Goal: Task Accomplishment & Management: Use online tool/utility

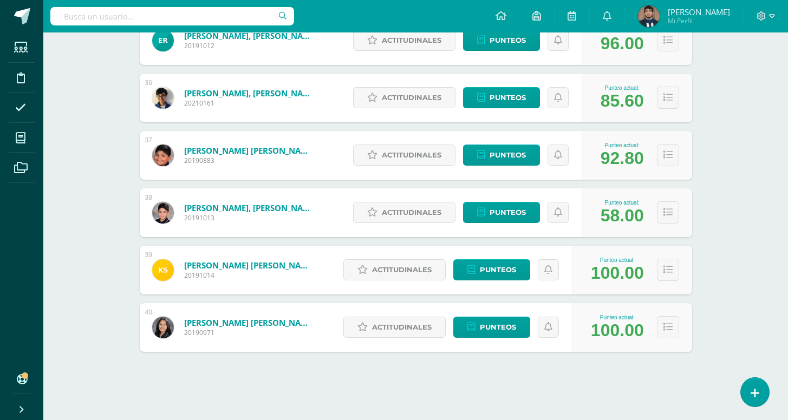
scroll to position [2172, 0]
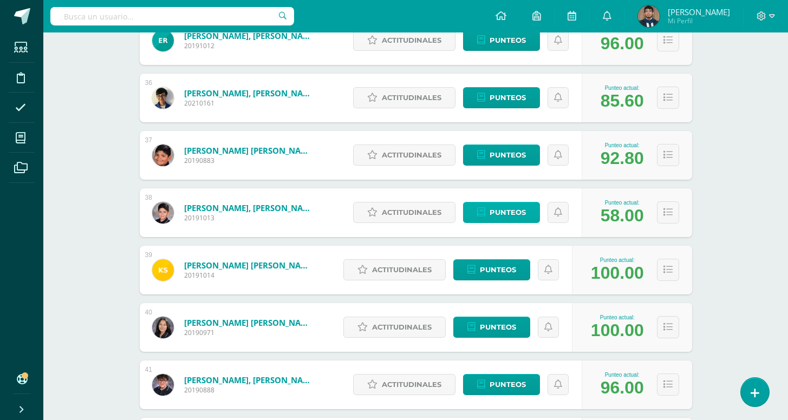
click at [520, 213] on span "Punteos" at bounding box center [508, 213] width 36 height 20
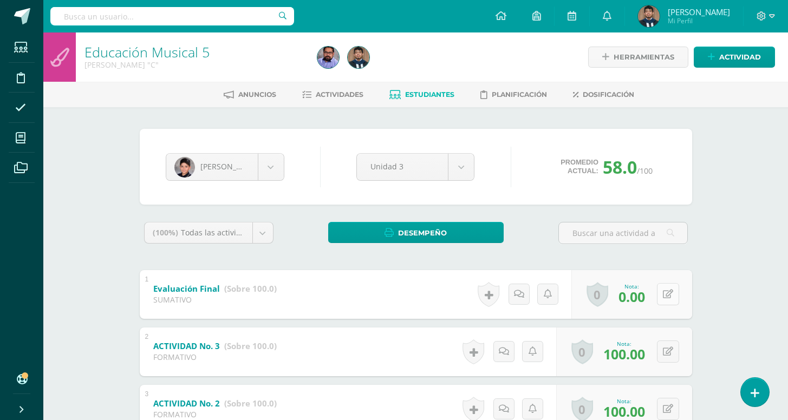
click at [676, 298] on button at bounding box center [668, 294] width 22 height 22
type input "75"
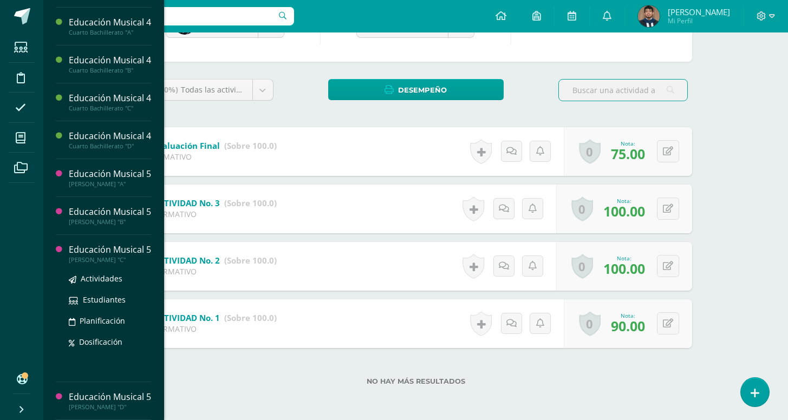
scroll to position [143, 0]
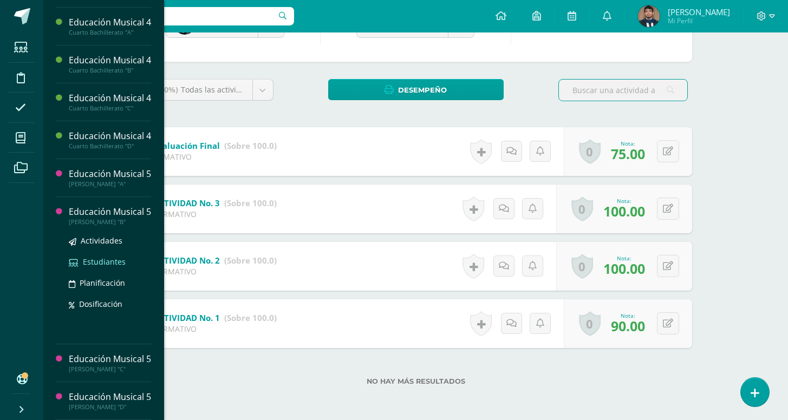
click at [102, 257] on span "Estudiantes" at bounding box center [104, 262] width 43 height 10
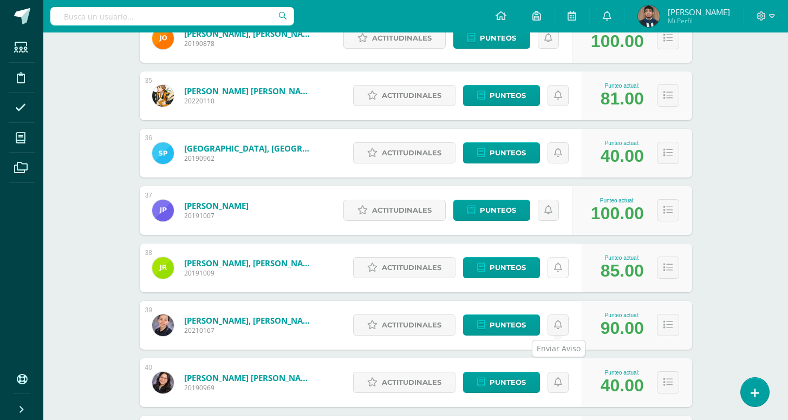
scroll to position [2115, 0]
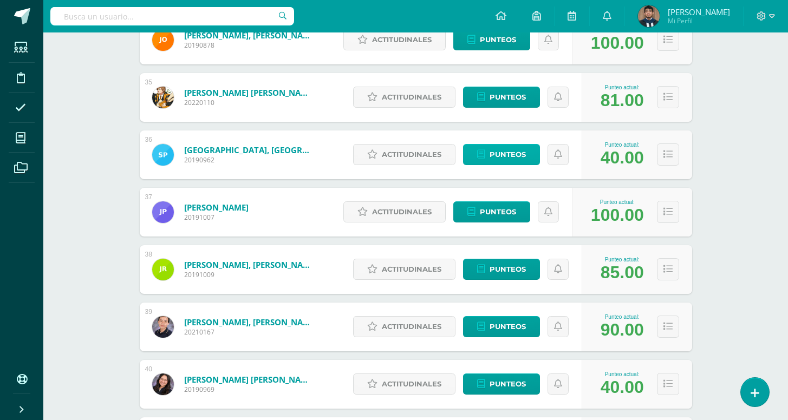
click at [518, 148] on span "Punteos" at bounding box center [508, 155] width 36 height 20
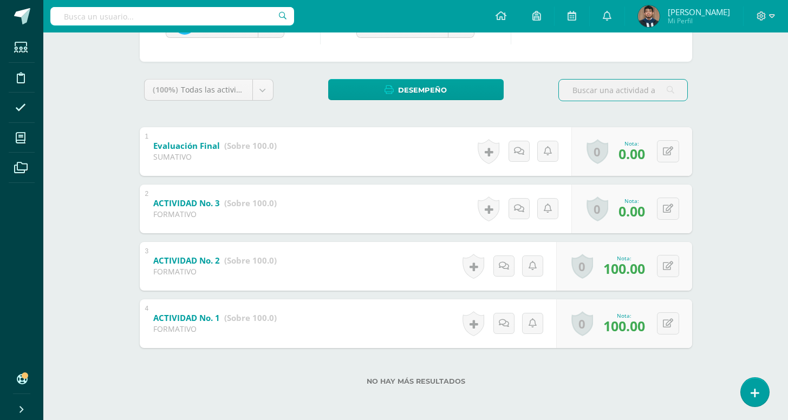
scroll to position [143, 0]
click at [664, 157] on button at bounding box center [668, 151] width 22 height 22
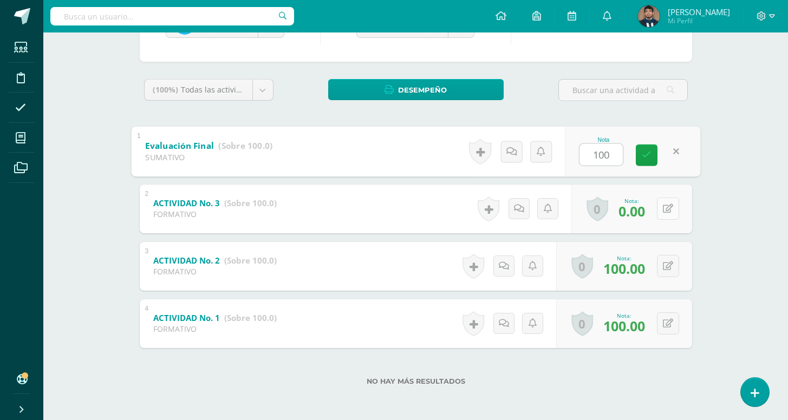
type input "100"
click at [666, 209] on icon at bounding box center [668, 208] width 10 height 9
click at [664, 208] on icon at bounding box center [668, 208] width 10 height 9
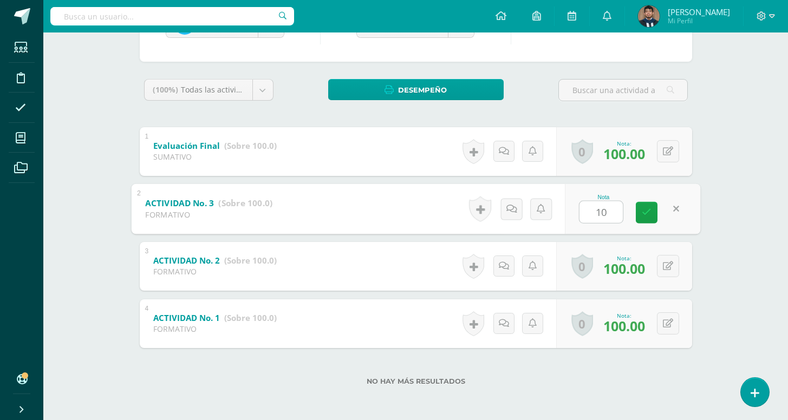
type input "100"
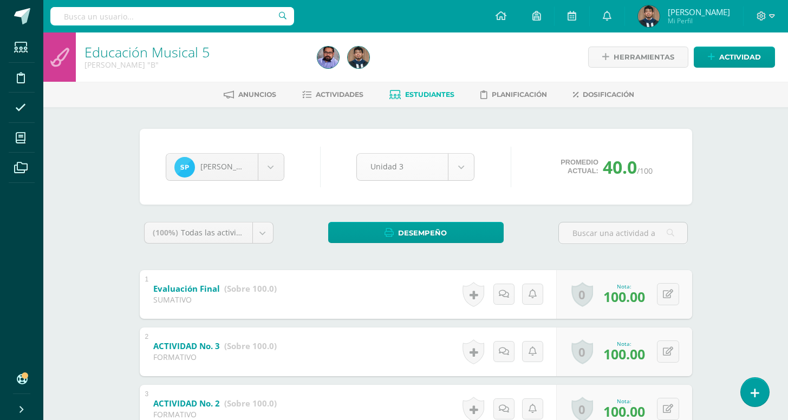
scroll to position [0, 0]
click at [407, 94] on span "Estudiantes" at bounding box center [429, 94] width 49 height 8
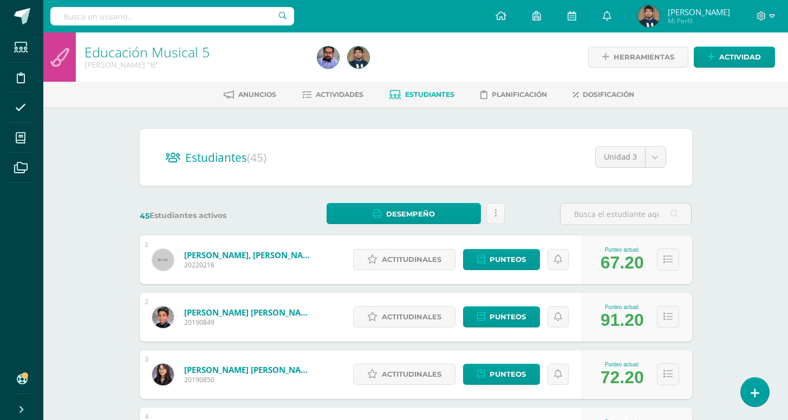
click at [372, 89] on ul "Anuncios Actividades Estudiantes Planificación Dosificación" at bounding box center [428, 95] width 745 height 18
click at [351, 89] on link "Actividades" at bounding box center [332, 94] width 61 height 17
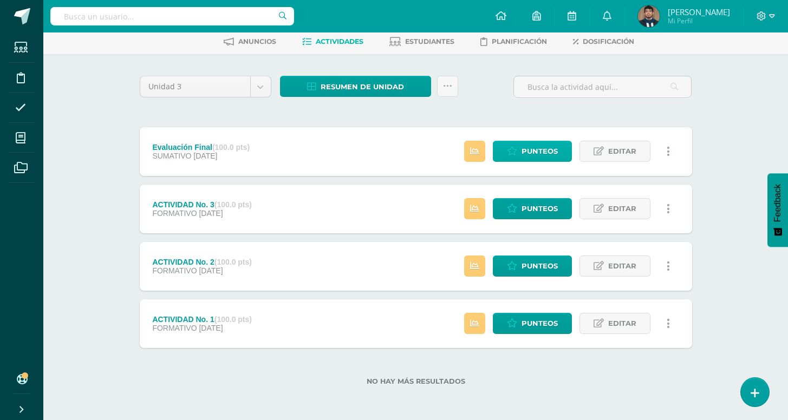
scroll to position [53, 0]
click at [535, 158] on span "Punteos" at bounding box center [540, 151] width 36 height 20
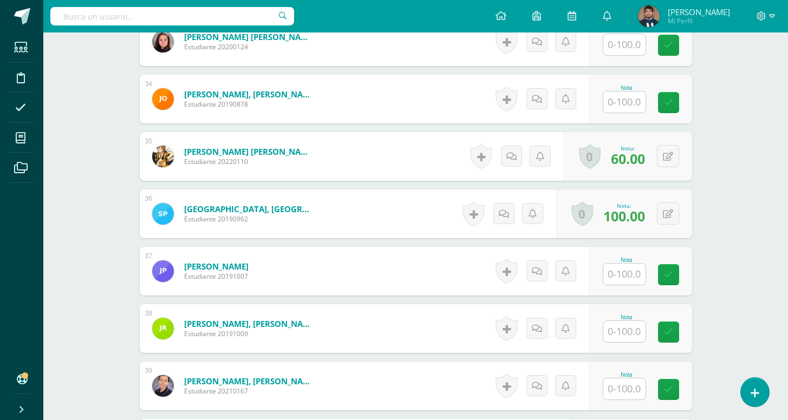
scroll to position [2196, 0]
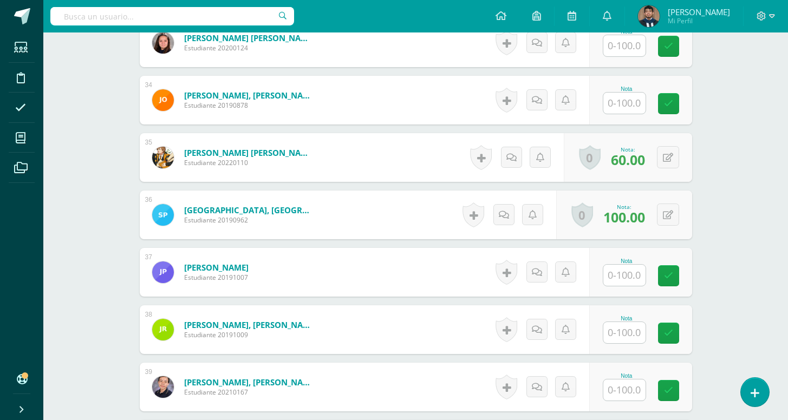
click at [621, 104] on input "text" at bounding box center [624, 103] width 42 height 21
type input "80"
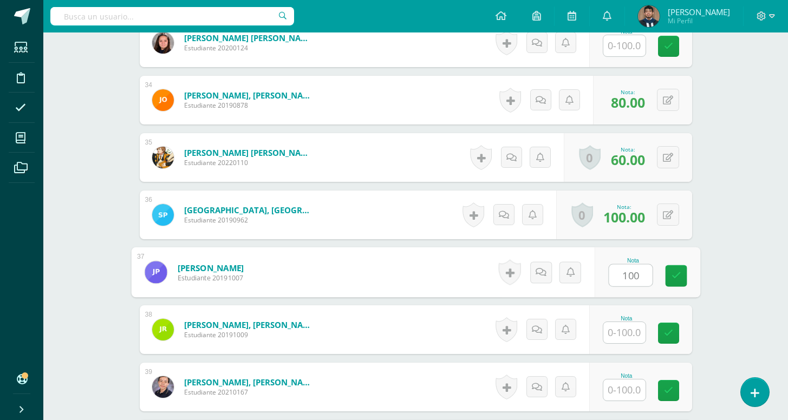
type input "100"
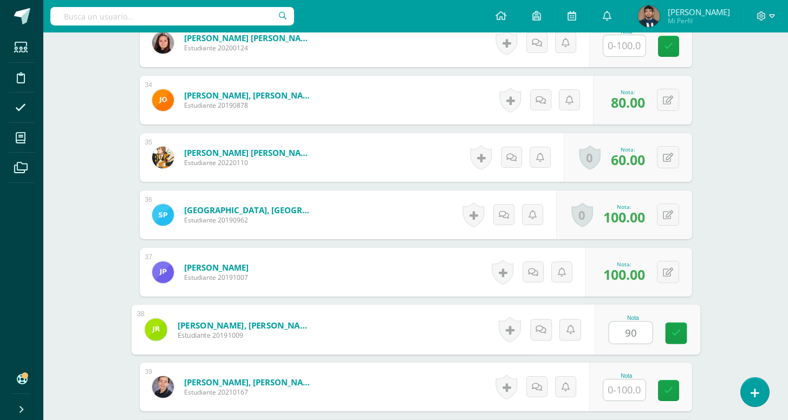
type input "90"
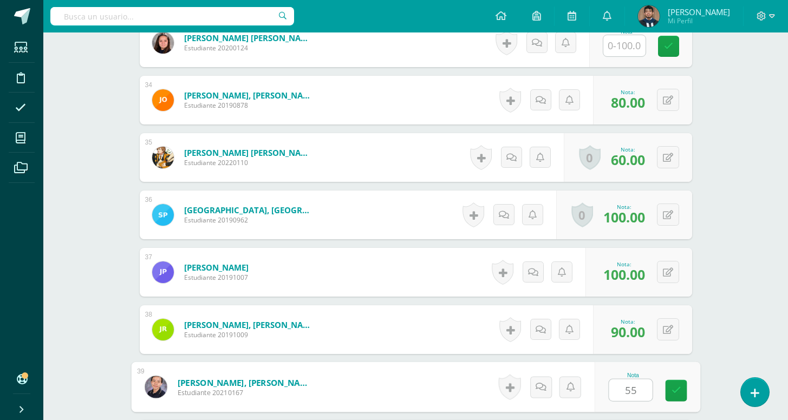
type input "55"
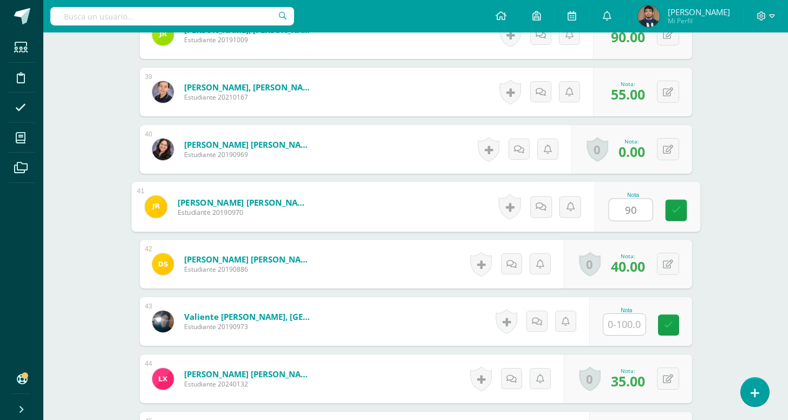
type input "90"
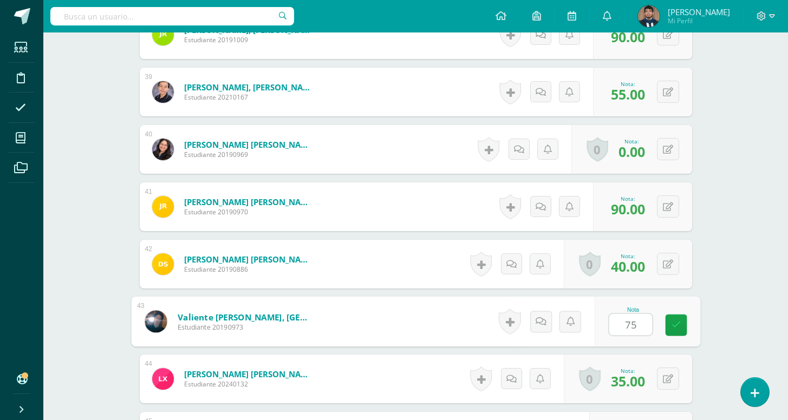
type input "75"
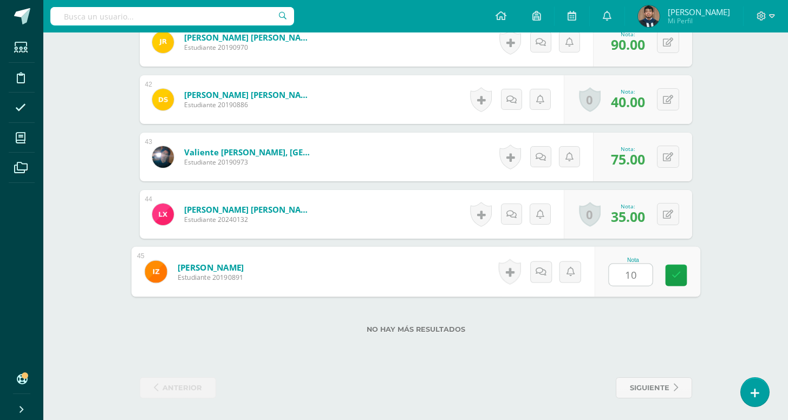
type input "100"
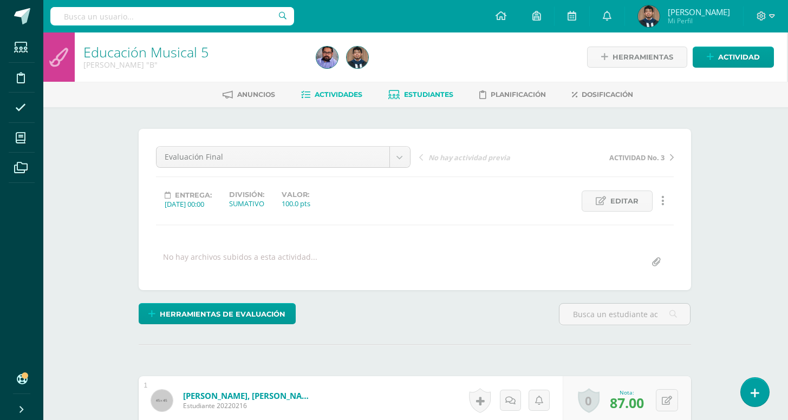
scroll to position [0, 1]
click at [422, 92] on span "Estudiantes" at bounding box center [428, 94] width 49 height 8
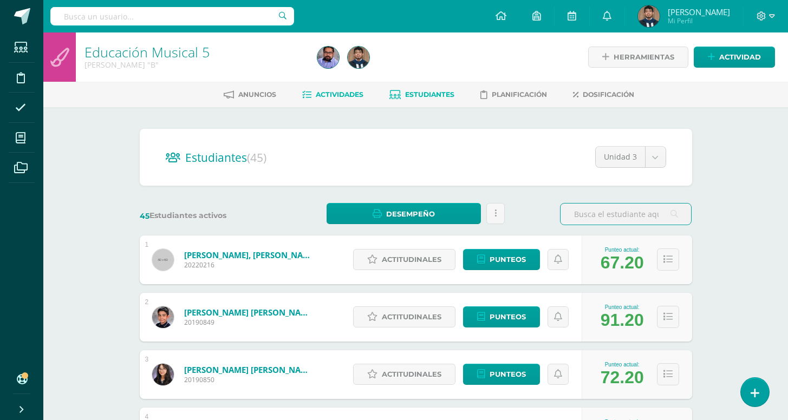
click at [343, 98] on span "Actividades" at bounding box center [340, 94] width 48 height 8
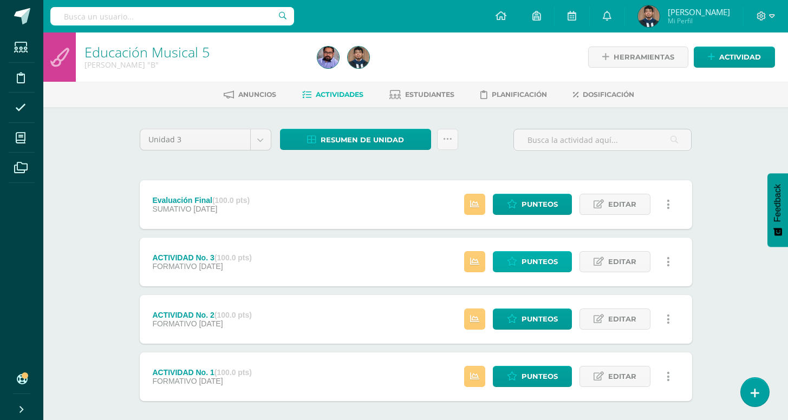
click at [515, 261] on icon at bounding box center [512, 261] width 10 height 9
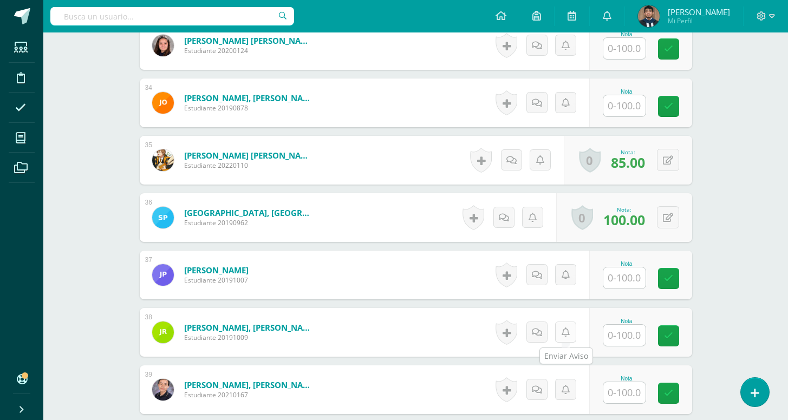
scroll to position [2064, 0]
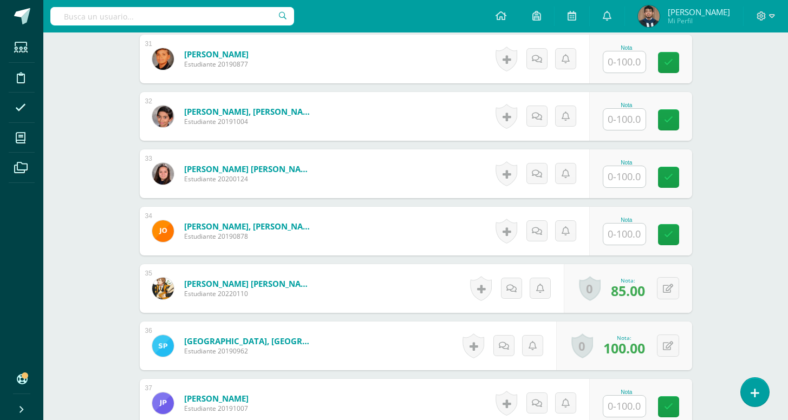
click at [637, 231] on input "text" at bounding box center [624, 234] width 42 height 21
type input "85"
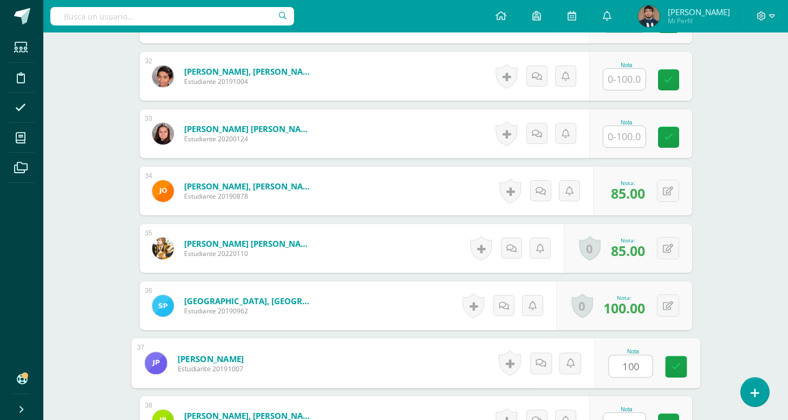
type input "100"
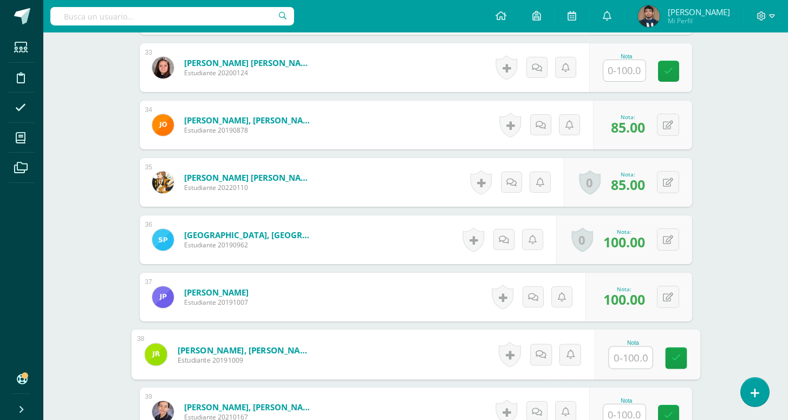
scroll to position [2176, 0]
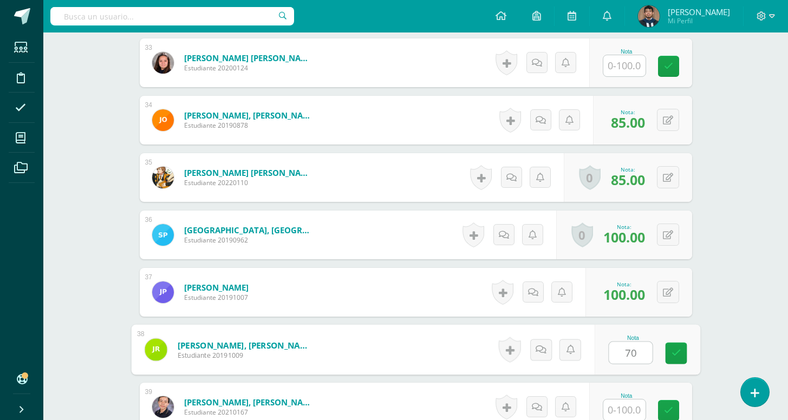
type input "70"
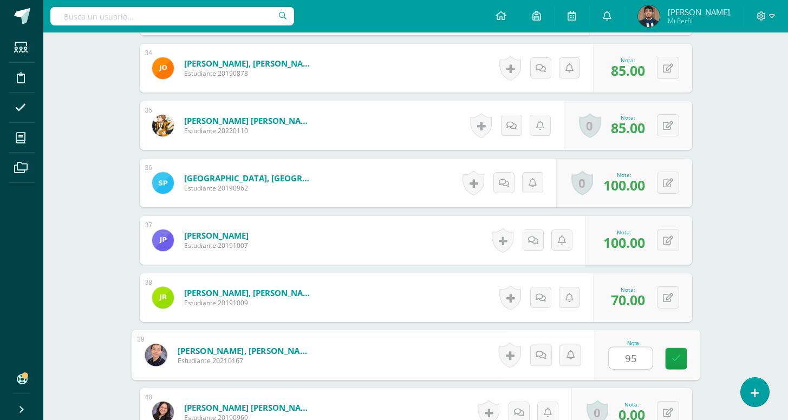
type input "95"
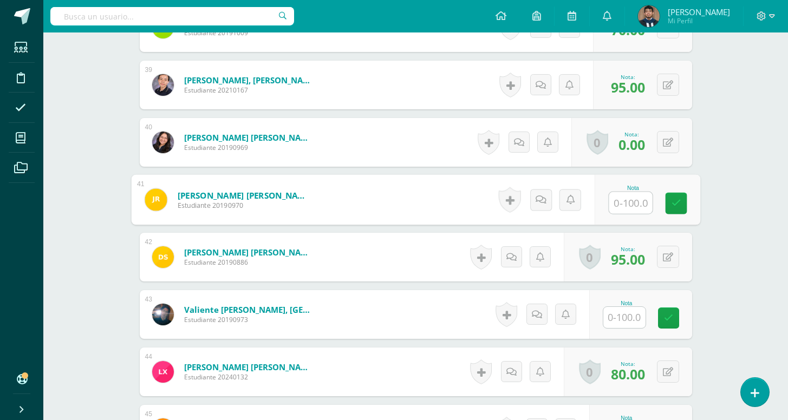
scroll to position [2501, 0]
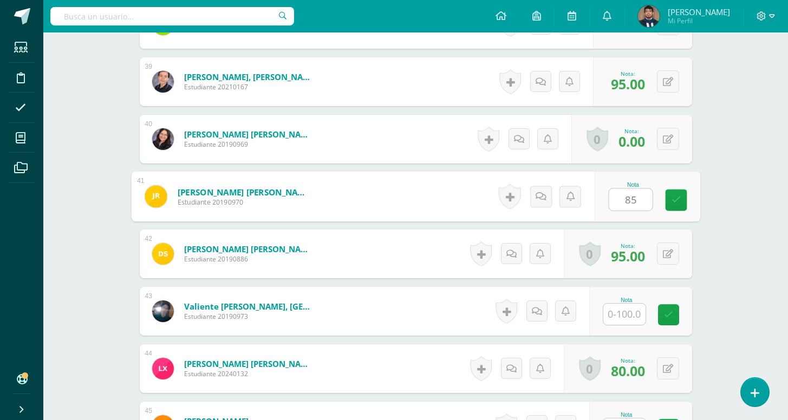
type input "85"
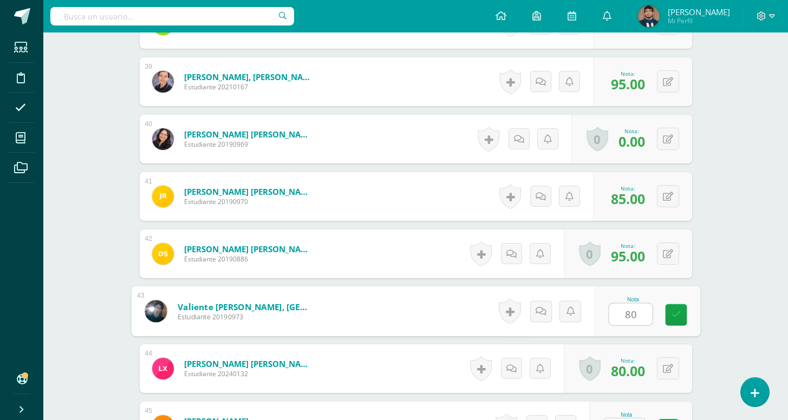
type input "80"
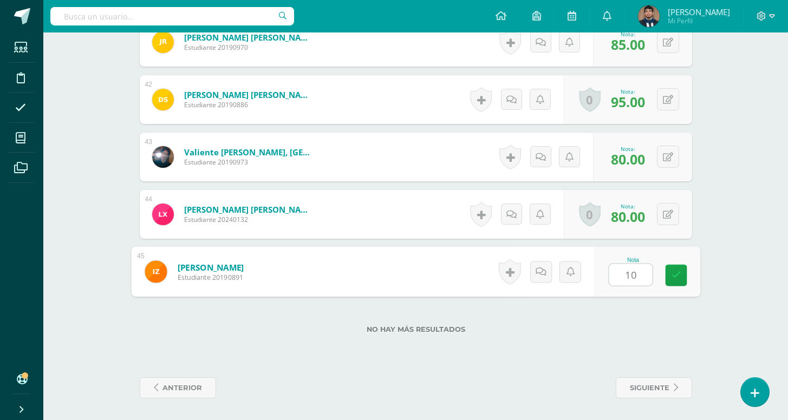
type input "100"
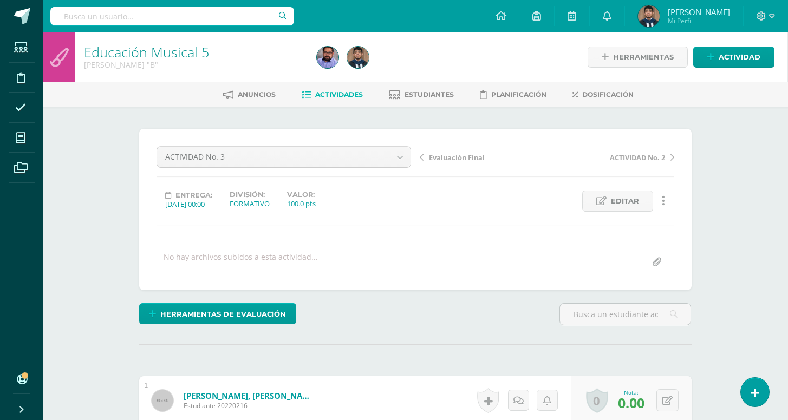
scroll to position [0, 1]
click at [415, 86] on li "Estudiantes" at bounding box center [421, 95] width 65 height 18
click at [417, 95] on span "Estudiantes" at bounding box center [429, 94] width 49 height 8
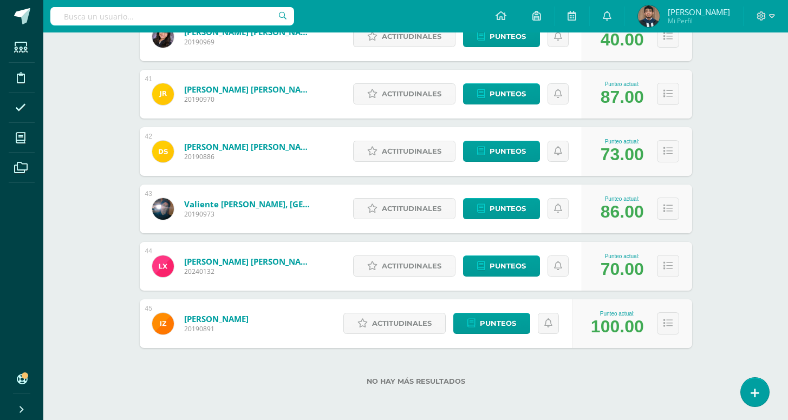
scroll to position [4, 0]
